Goal: Browse casually: Explore the website without a specific task or goal

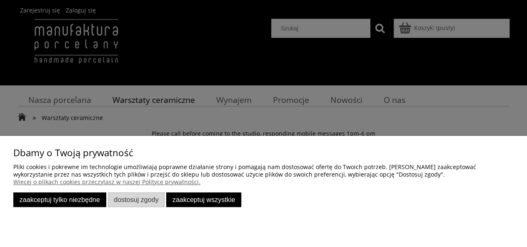
click at [82, 200] on button "Zaakceptuj tylko niezbędne" at bounding box center [59, 199] width 93 height 15
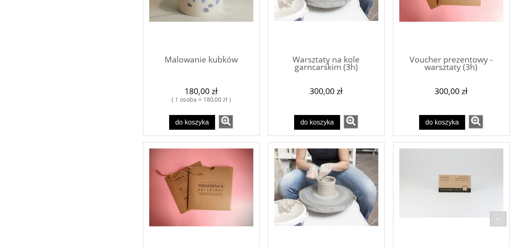
scroll to position [291, 0]
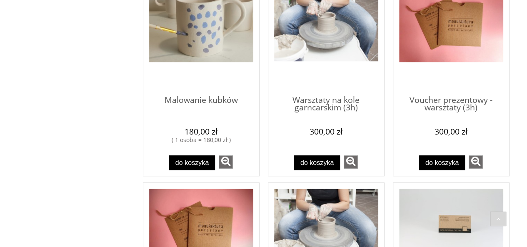
click at [201, 32] on img "Przejdź do produktu Malowanie kubków" at bounding box center [201, 23] width 104 height 78
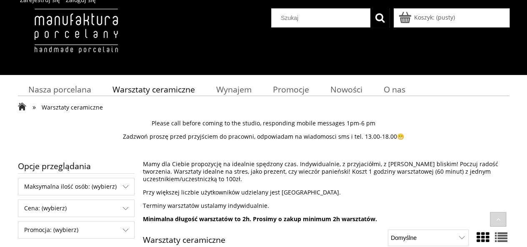
scroll to position [9, 0]
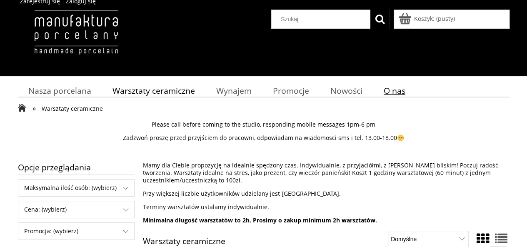
click at [396, 94] on span "O nas" at bounding box center [394, 90] width 22 height 11
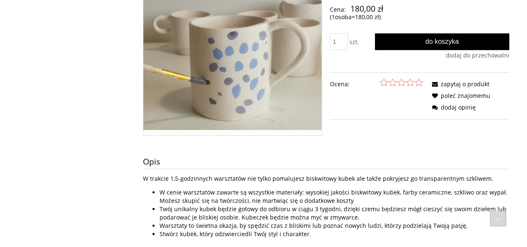
scroll to position [220, 0]
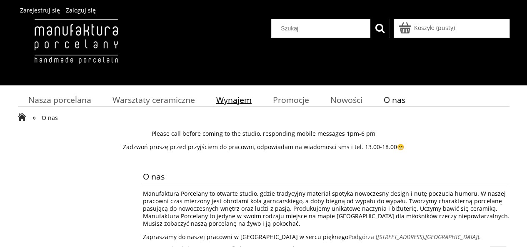
click at [236, 99] on span "Wynajem" at bounding box center [233, 99] width 35 height 11
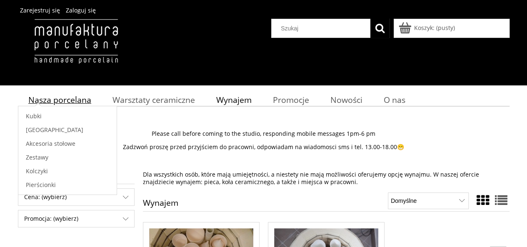
click at [58, 97] on span "Nasza porcelana" at bounding box center [59, 99] width 63 height 11
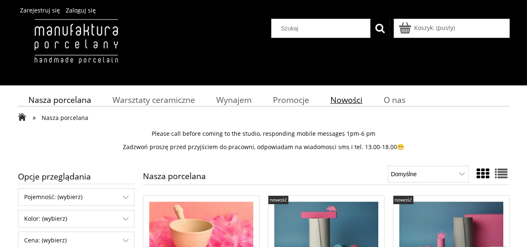
click at [341, 103] on span "Nowości" at bounding box center [346, 99] width 32 height 11
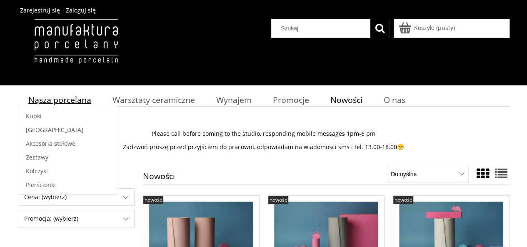
click at [81, 97] on span "Nasza porcelana" at bounding box center [59, 99] width 63 height 11
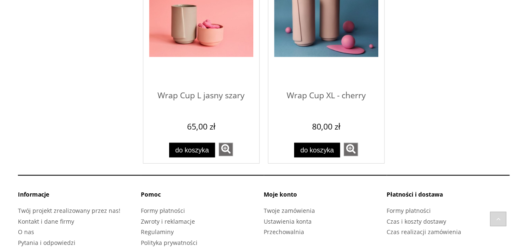
scroll to position [924, 0]
